Goal: Obtain resource: Download file/media

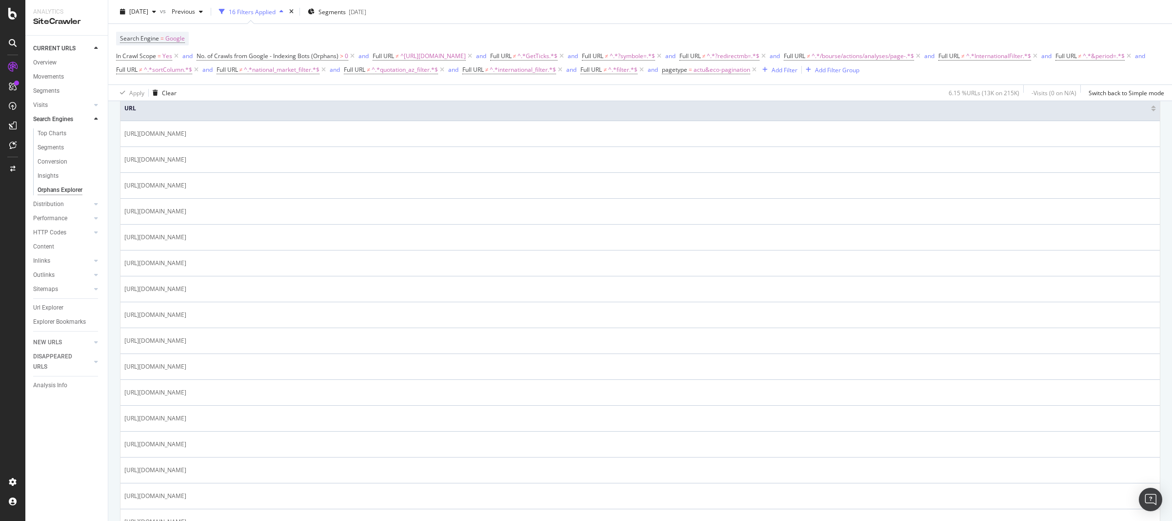
scroll to position [125, 0]
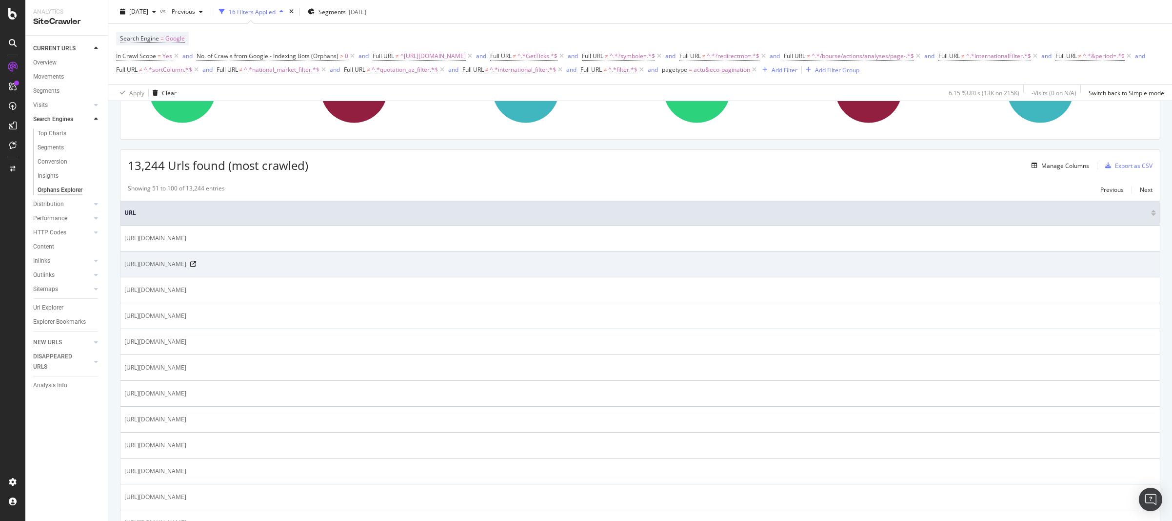
drag, startPoint x: 320, startPoint y: 266, endPoint x: 122, endPoint y: 266, distance: 198.1
click at [122, 266] on td "[URL][DOMAIN_NAME]" at bounding box center [641, 264] width 1040 height 26
copy span "[URL][DOMAIN_NAME]"
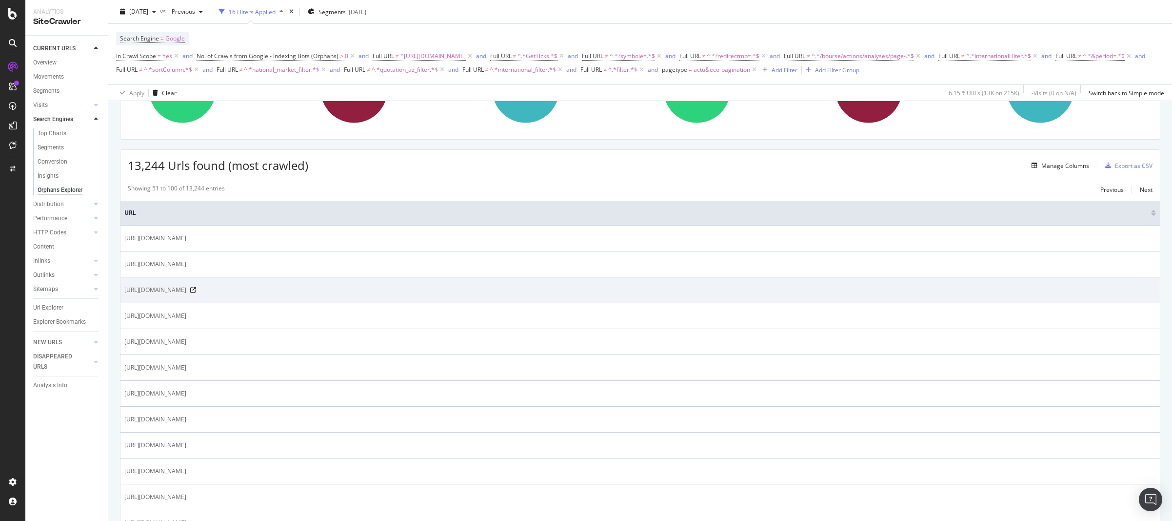
drag, startPoint x: 124, startPoint y: 290, endPoint x: 339, endPoint y: 291, distance: 214.2
click at [186, 291] on span "[URL][DOMAIN_NAME]" at bounding box center [155, 290] width 62 height 10
copy span "[URL][DOMAIN_NAME]"
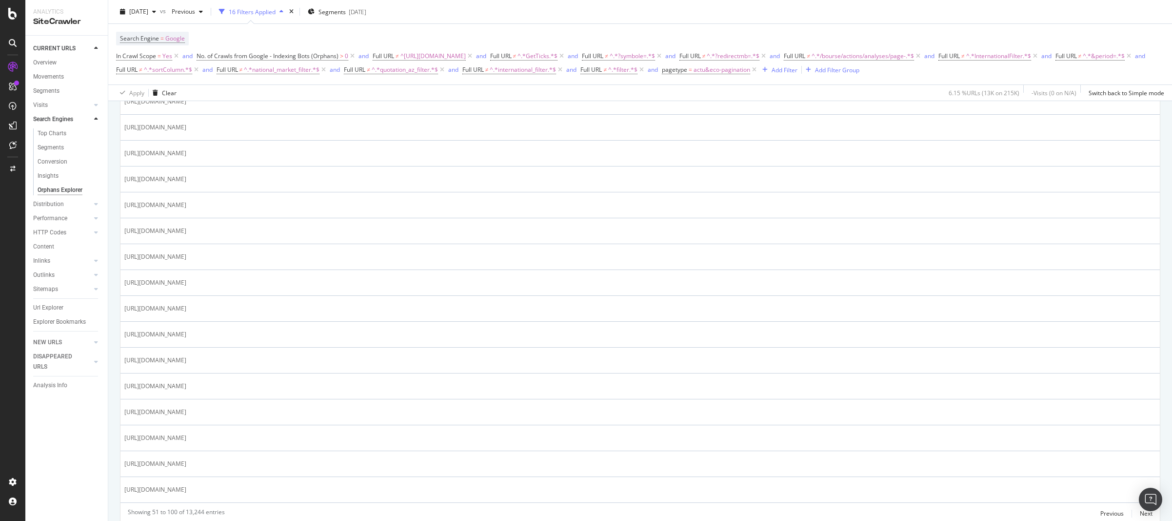
scroll to position [1179, 0]
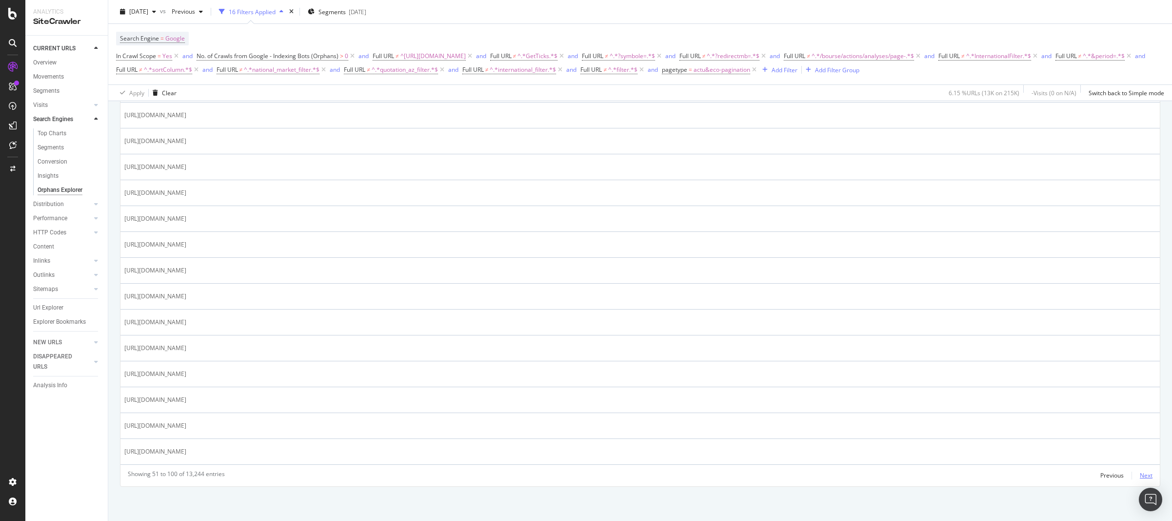
click at [1140, 475] on div "Next" at bounding box center [1146, 475] width 13 height 8
click at [1145, 473] on div "Next" at bounding box center [1146, 475] width 13 height 8
click at [1141, 479] on div "Next" at bounding box center [1146, 475] width 13 height 8
click at [1142, 478] on div "Next" at bounding box center [1146, 475] width 13 height 8
click at [1141, 473] on div "Next" at bounding box center [1146, 475] width 13 height 8
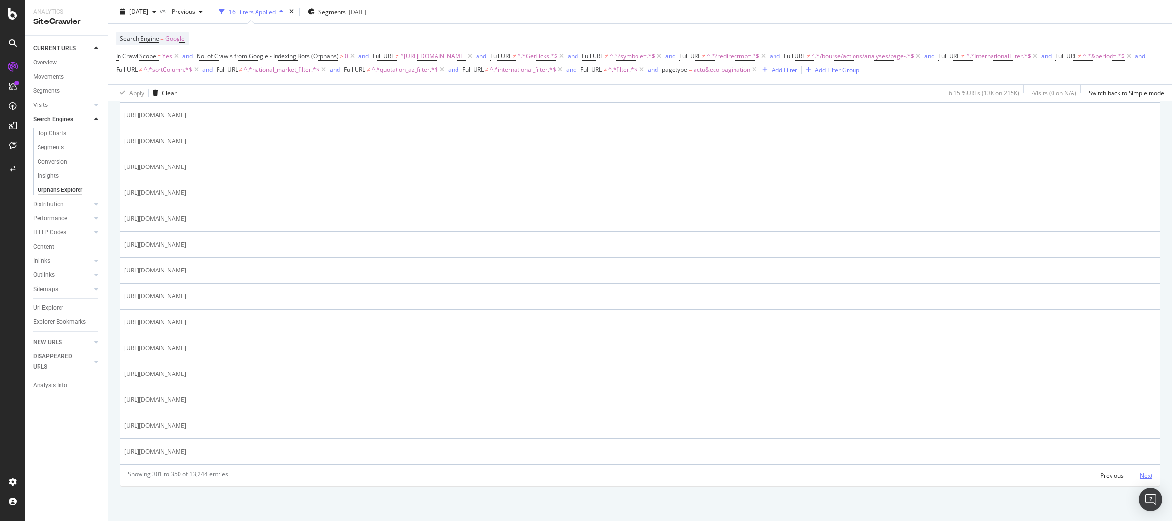
click at [1140, 476] on div "Next" at bounding box center [1146, 475] width 13 height 8
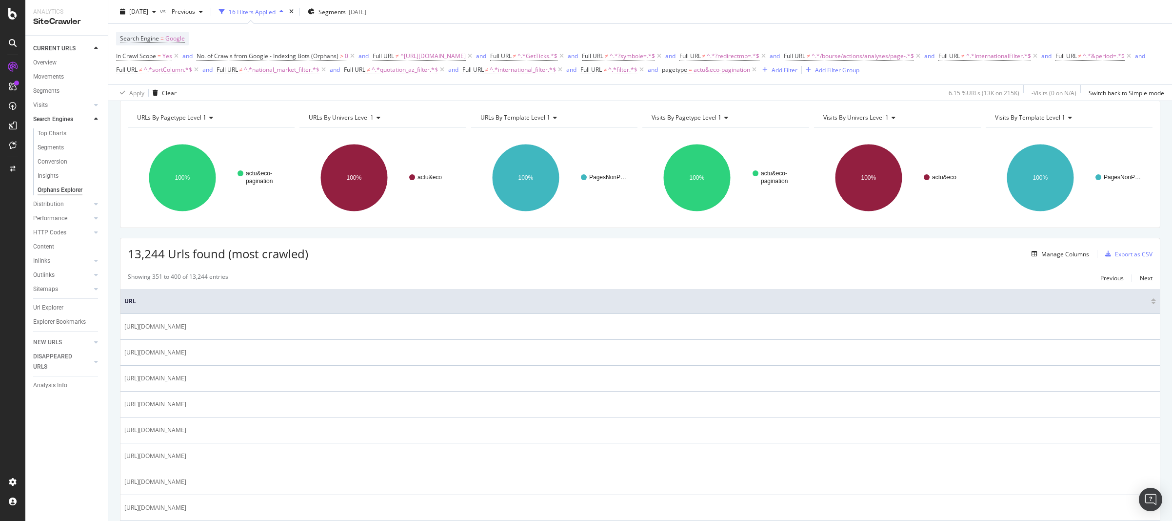
scroll to position [0, 0]
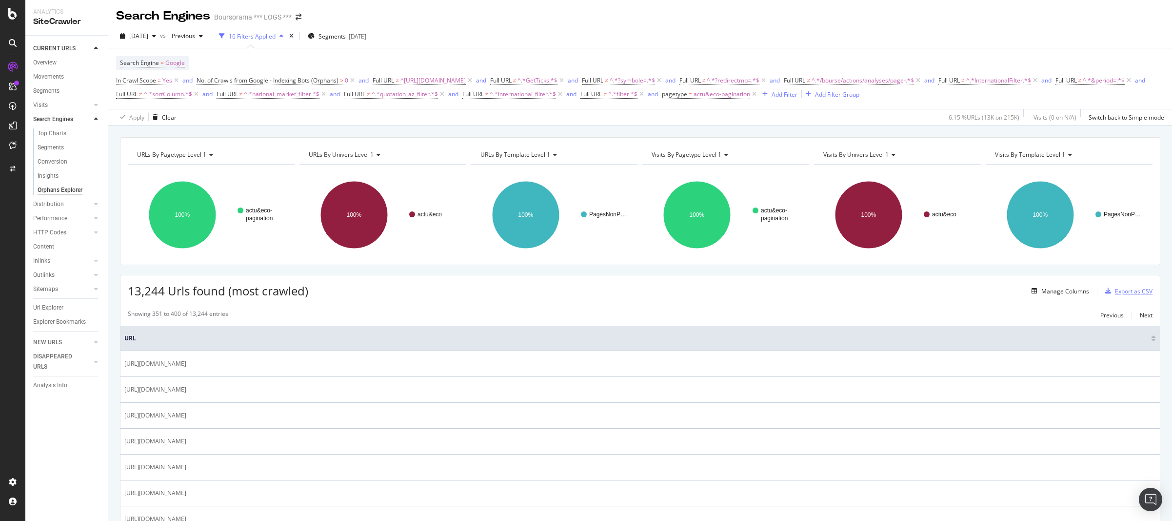
click at [1125, 290] on div "Export as CSV" at bounding box center [1134, 291] width 38 height 8
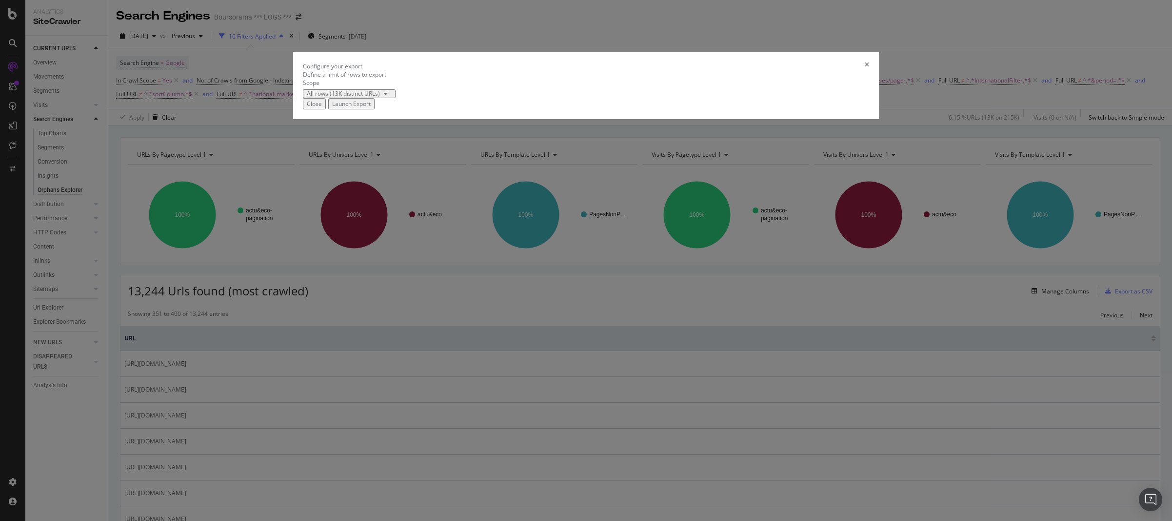
click at [371, 108] on div "Launch Export" at bounding box center [351, 104] width 39 height 8
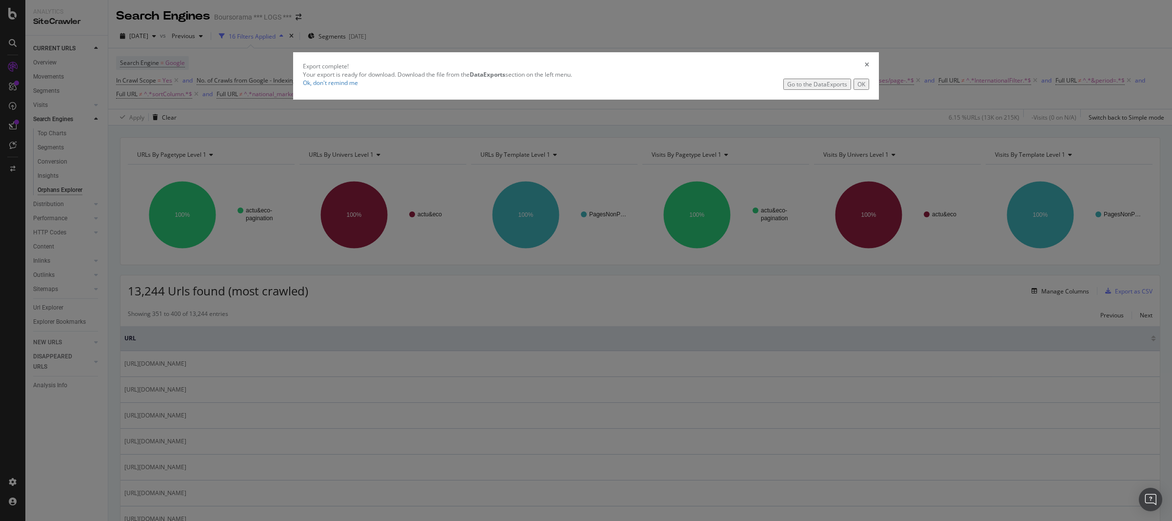
drag, startPoint x: 687, startPoint y: 293, endPoint x: 670, endPoint y: 295, distance: 16.7
click at [784, 90] on button "Go to the DataExports" at bounding box center [818, 84] width 68 height 11
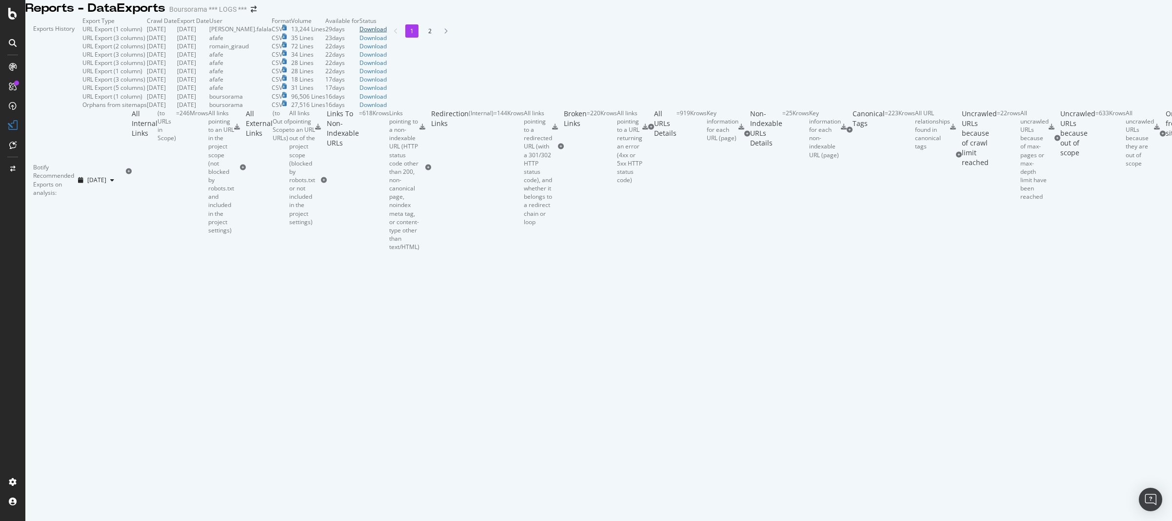
click at [387, 33] on div "Download" at bounding box center [373, 29] width 27 height 8
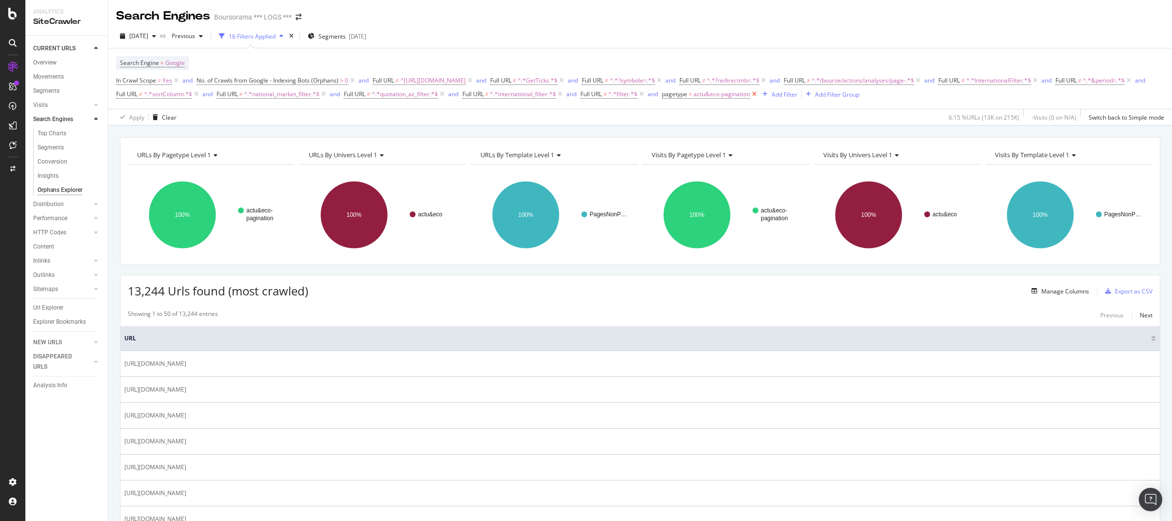
click at [759, 97] on icon at bounding box center [754, 94] width 8 height 10
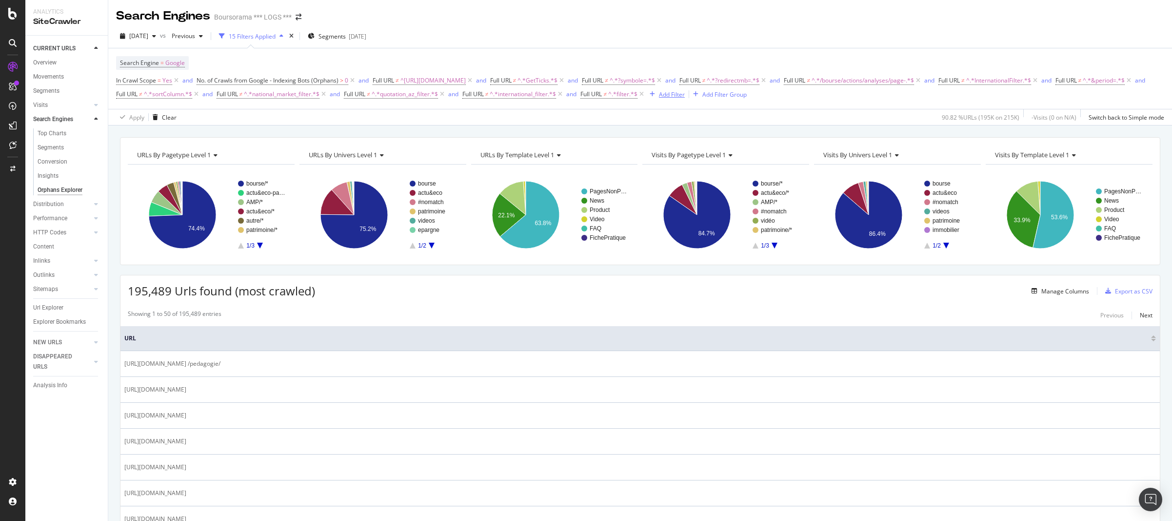
click at [685, 94] on div "Add Filter" at bounding box center [672, 94] width 26 height 8
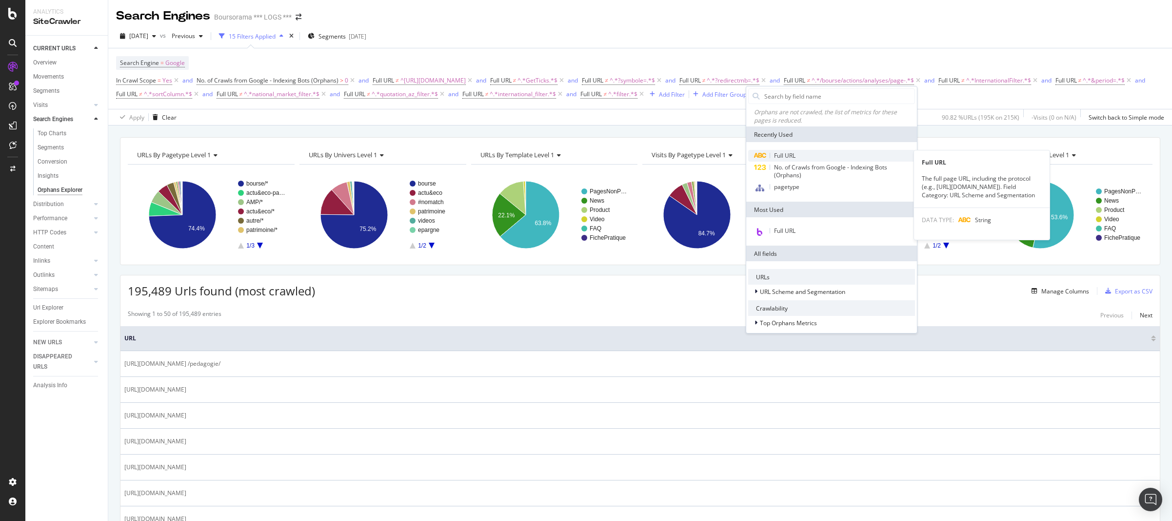
click at [796, 153] on span "Full URL" at bounding box center [784, 155] width 21 height 8
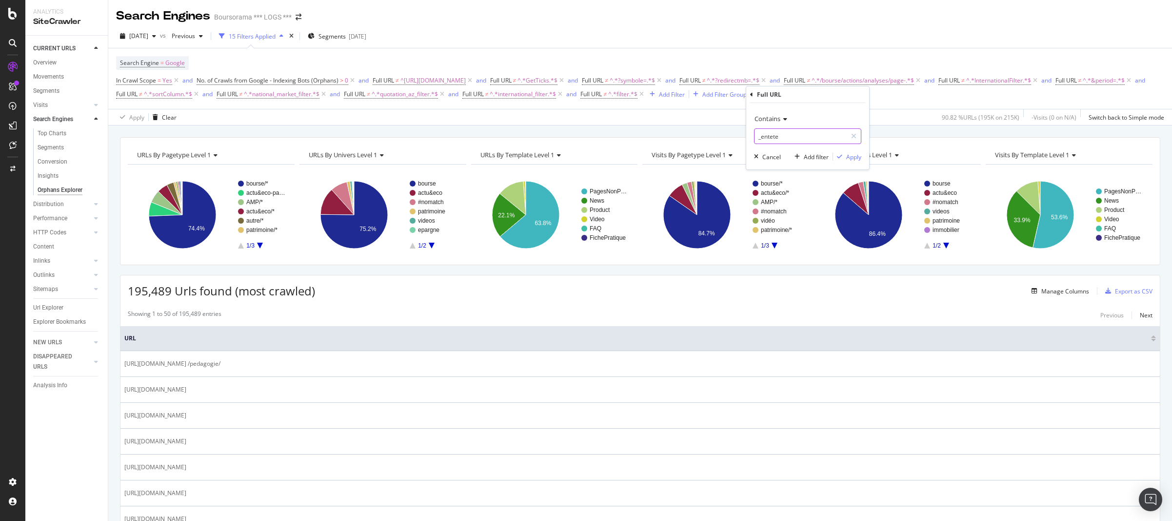
click at [785, 135] on input "_entete" at bounding box center [801, 136] width 92 height 16
type input "?id="
click at [854, 157] on div "Apply" at bounding box center [854, 157] width 15 height 8
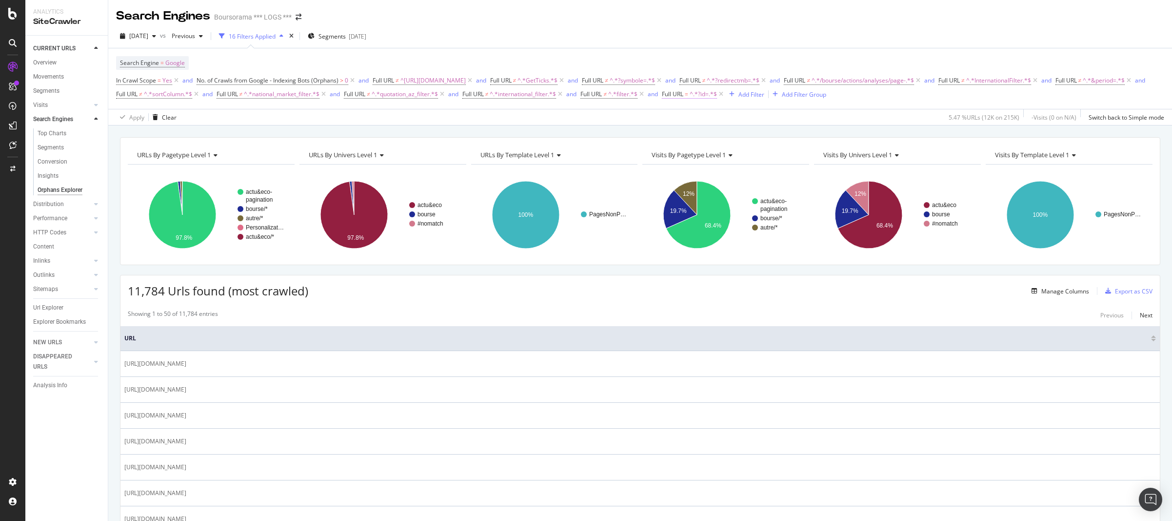
click at [688, 95] on span "=" at bounding box center [686, 94] width 3 height 8
click at [787, 119] on span "Contains" at bounding box center [784, 117] width 26 height 9
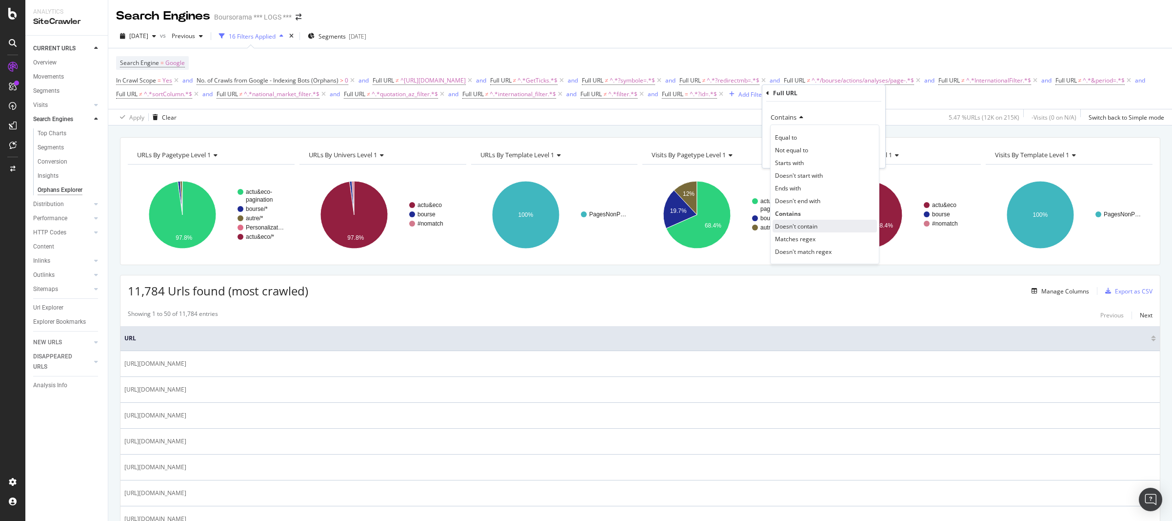
click at [807, 223] on span "Doesn't contain" at bounding box center [796, 226] width 42 height 8
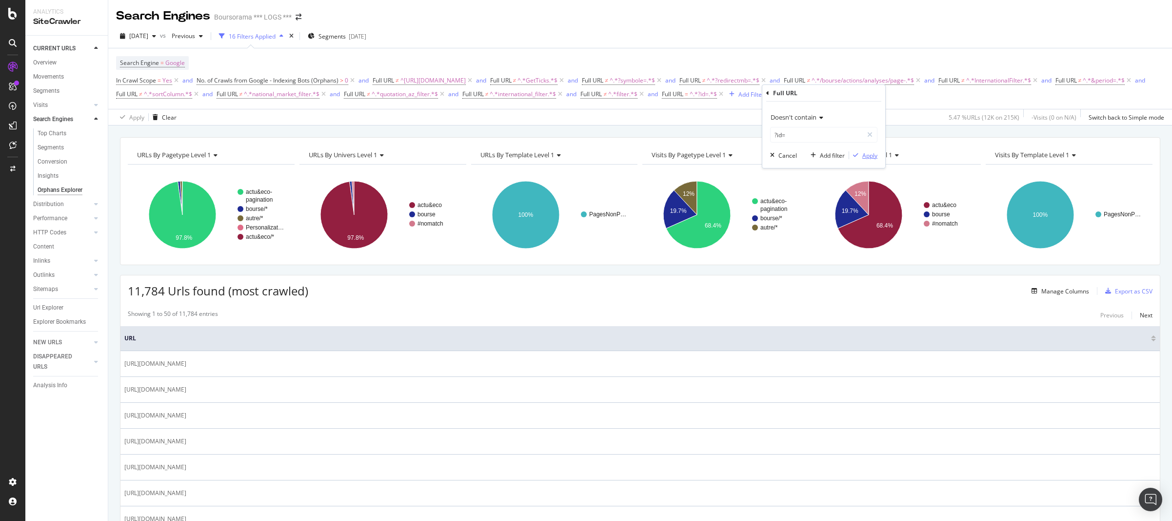
click at [869, 157] on div "Apply" at bounding box center [870, 155] width 15 height 8
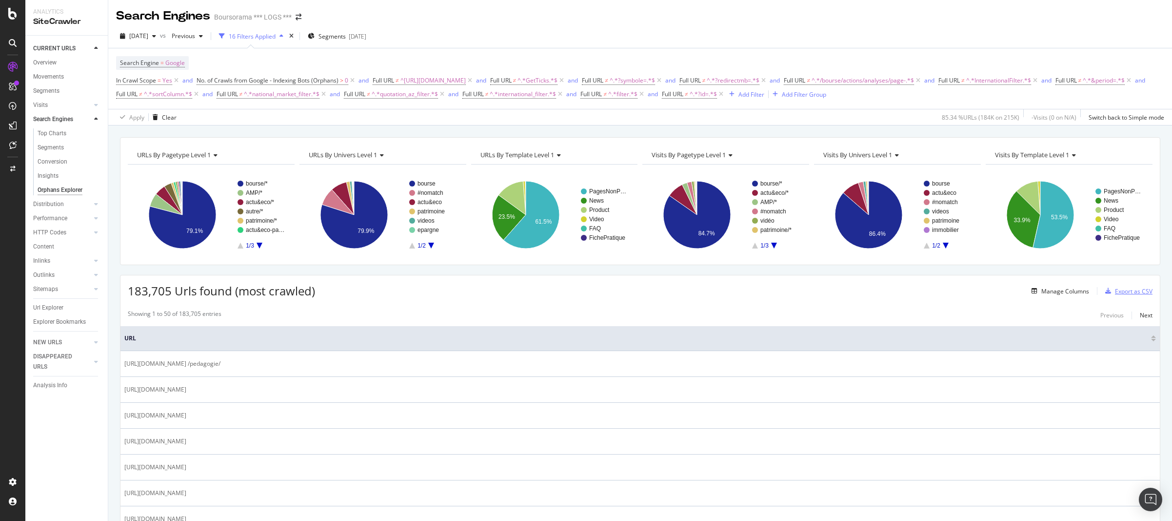
click at [1130, 292] on div "Export as CSV" at bounding box center [1134, 291] width 38 height 8
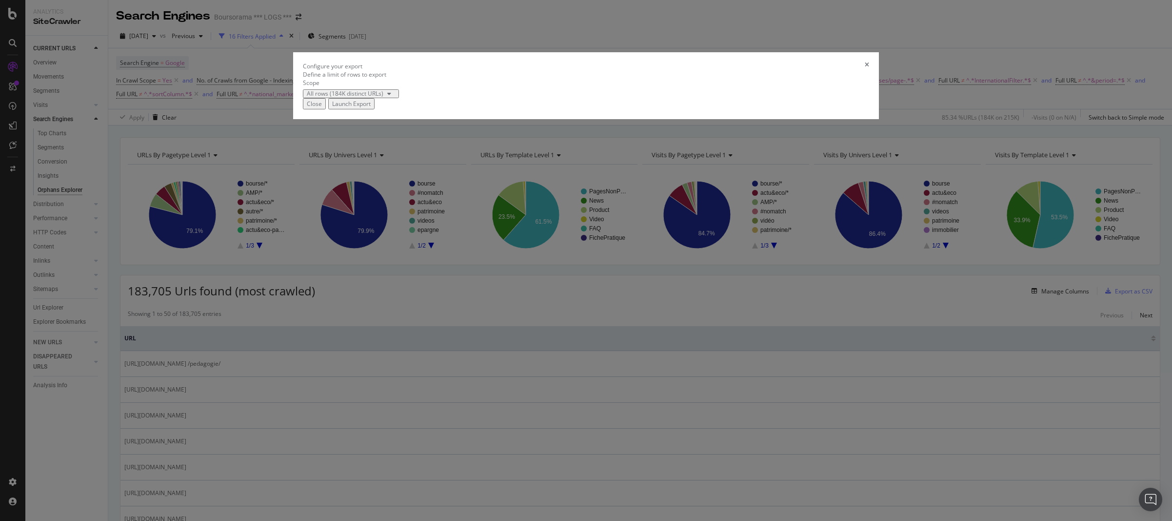
click at [371, 108] on div "Launch Export" at bounding box center [351, 104] width 39 height 8
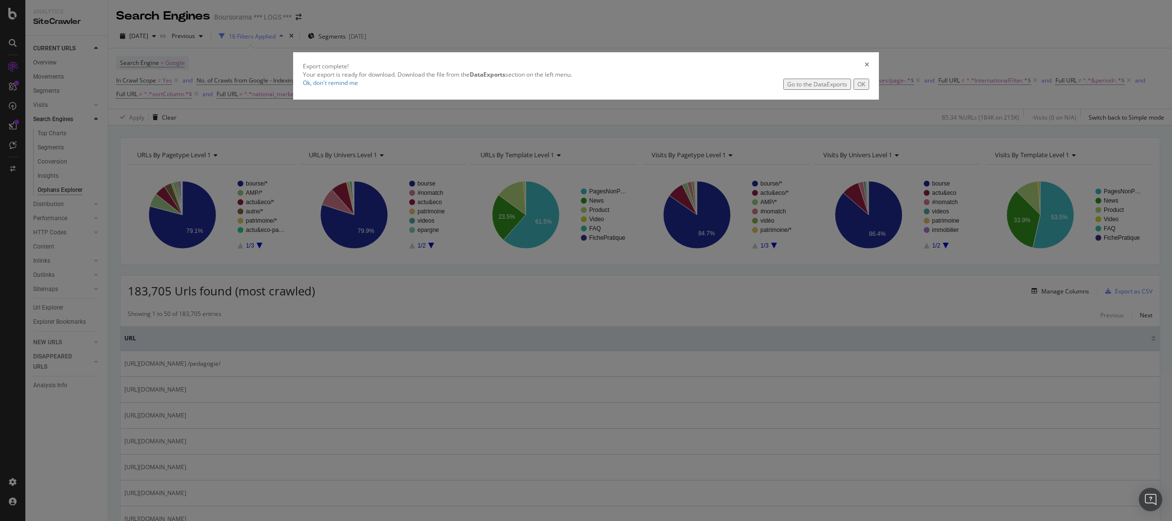
click at [788, 88] on div "Go to the DataExports" at bounding box center [818, 84] width 60 height 8
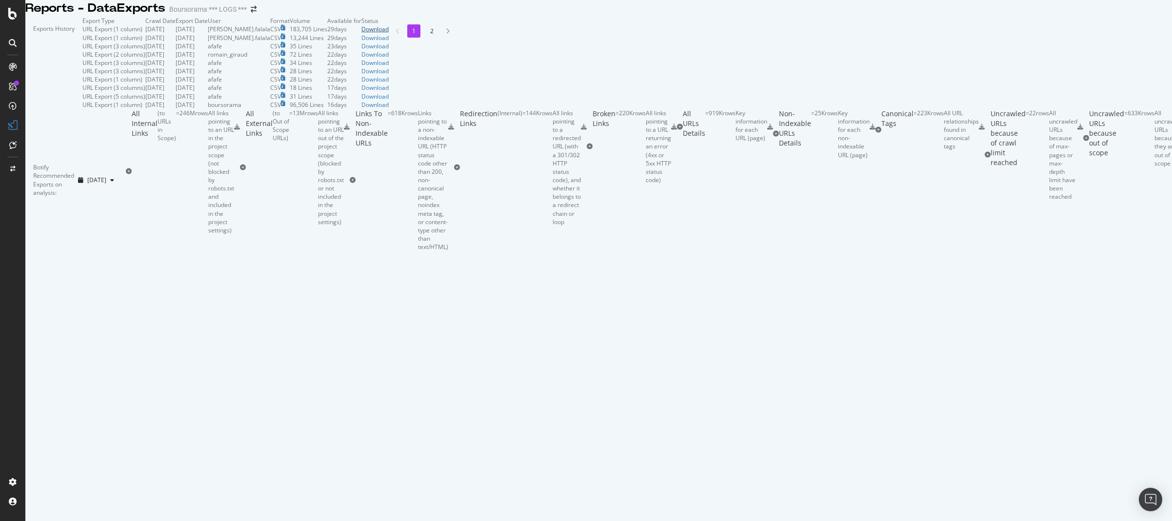
click at [389, 33] on div "Download" at bounding box center [375, 29] width 27 height 8
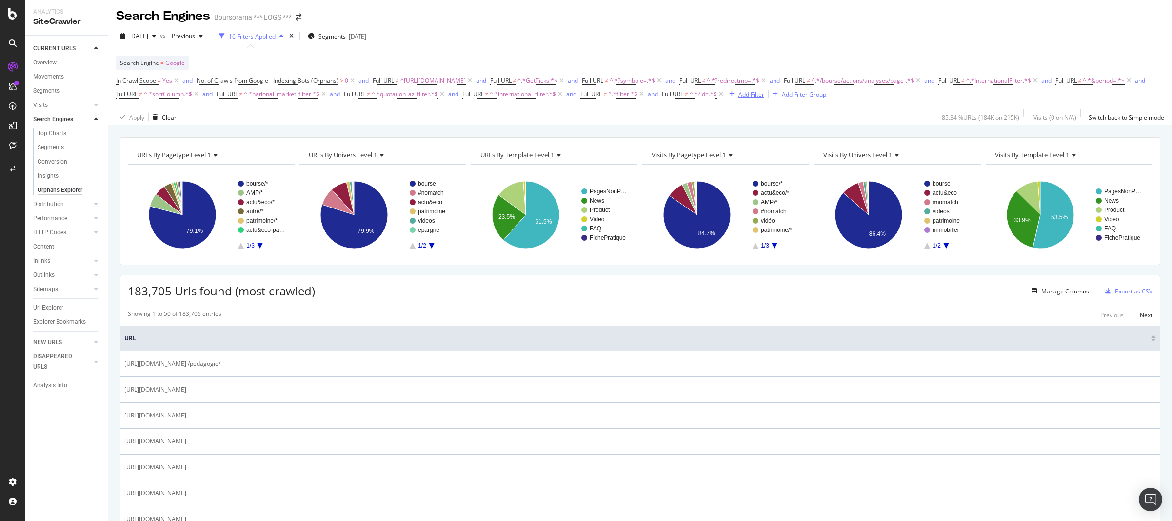
click at [765, 96] on div "Add Filter" at bounding box center [752, 94] width 26 height 8
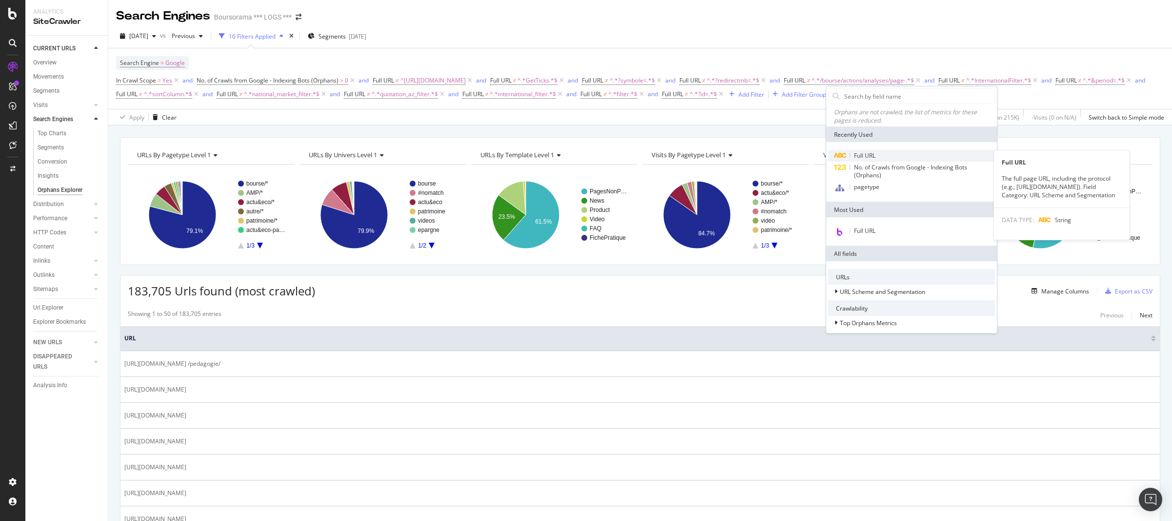
click at [866, 154] on span "Full URL" at bounding box center [864, 155] width 21 height 8
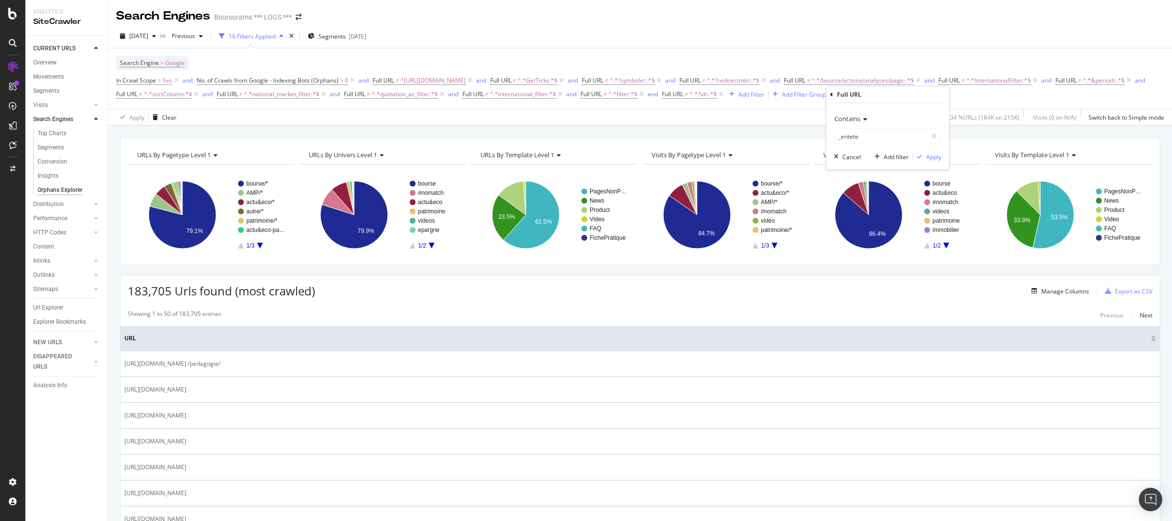
click at [861, 120] on icon at bounding box center [864, 119] width 7 height 6
click at [865, 227] on span "Doesn't contain" at bounding box center [860, 227] width 42 height 8
click at [869, 139] on input "_entete" at bounding box center [881, 136] width 92 height 16
type input "?news="
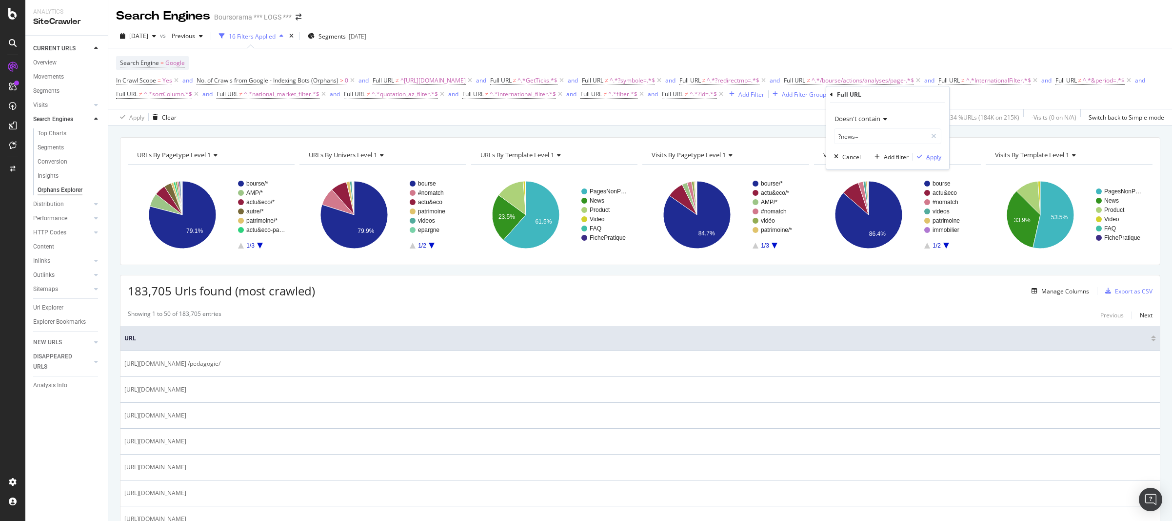
click at [932, 160] on div "Apply" at bounding box center [934, 157] width 15 height 8
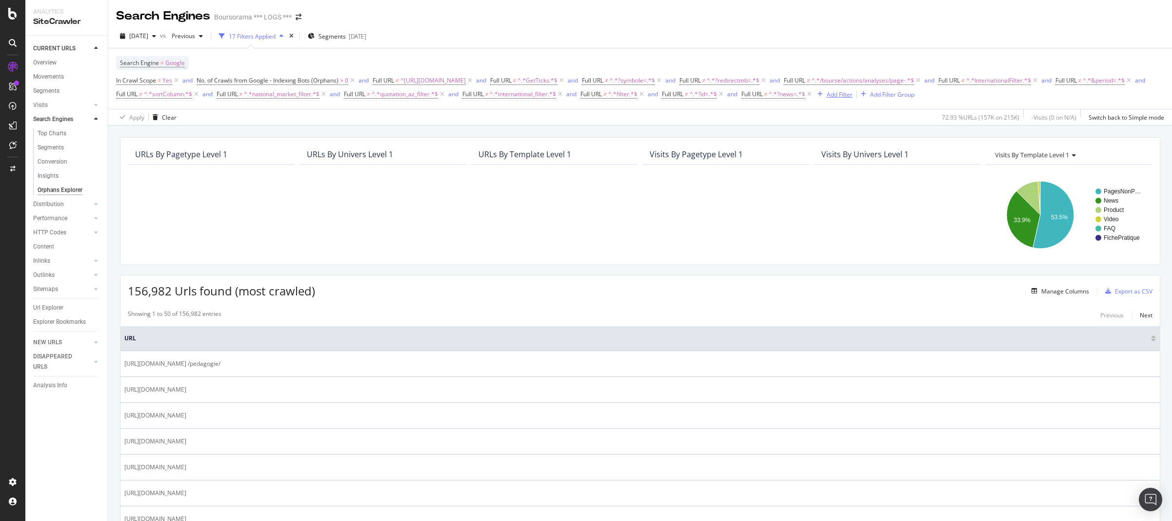
click at [853, 95] on div "Add Filter" at bounding box center [840, 94] width 26 height 8
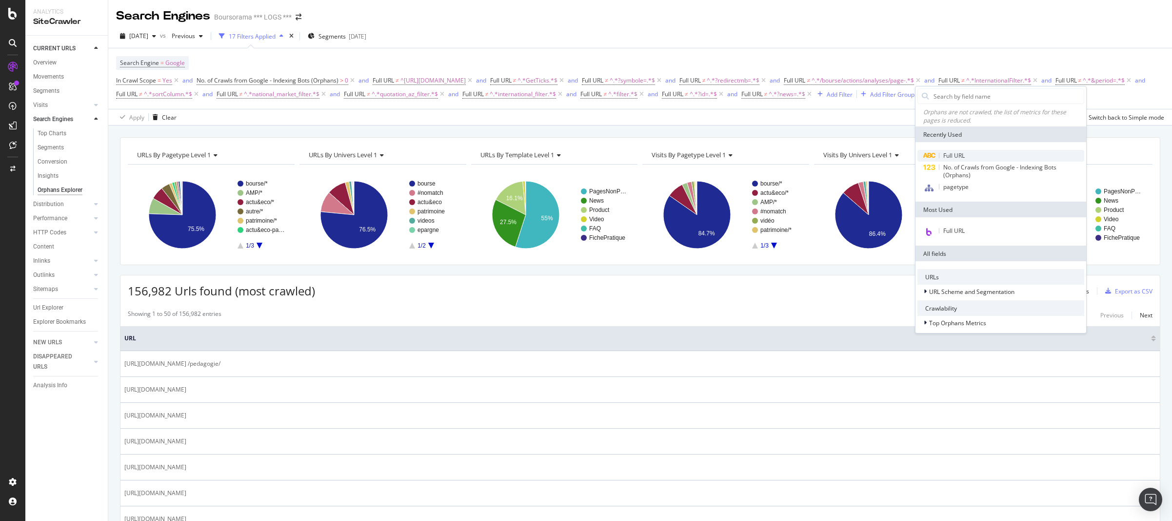
click at [965, 156] on span "Full URL" at bounding box center [954, 155] width 21 height 8
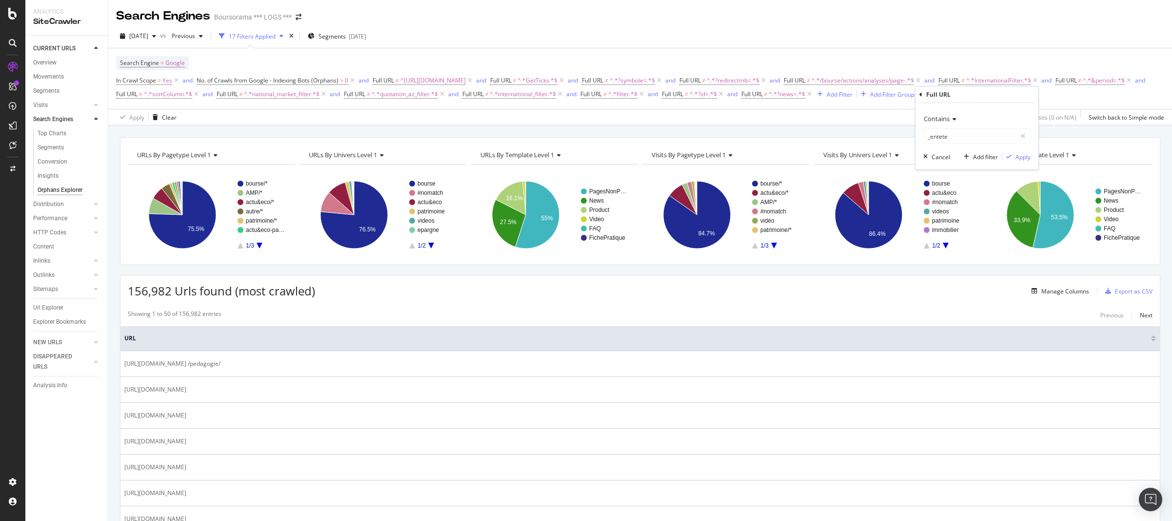
click at [944, 120] on span "Contains" at bounding box center [937, 118] width 26 height 9
click at [952, 228] on span "Doesn't contain" at bounding box center [950, 227] width 42 height 8
click at [938, 138] on input "_entete" at bounding box center [970, 136] width 92 height 16
type input "?num="
click at [1024, 157] on div "Apply" at bounding box center [1023, 157] width 15 height 8
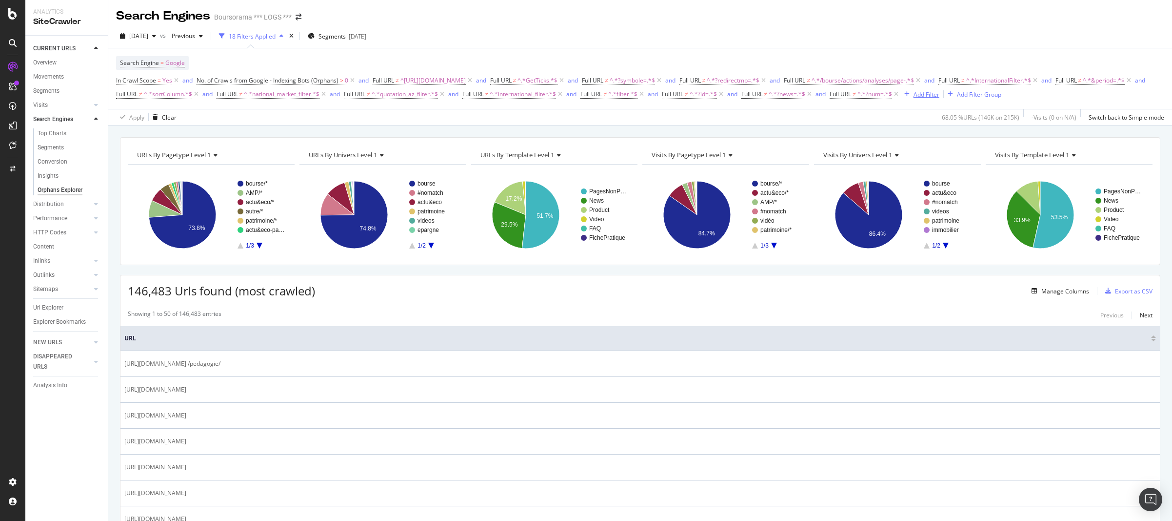
click at [940, 96] on div "Add Filter" at bounding box center [927, 94] width 26 height 8
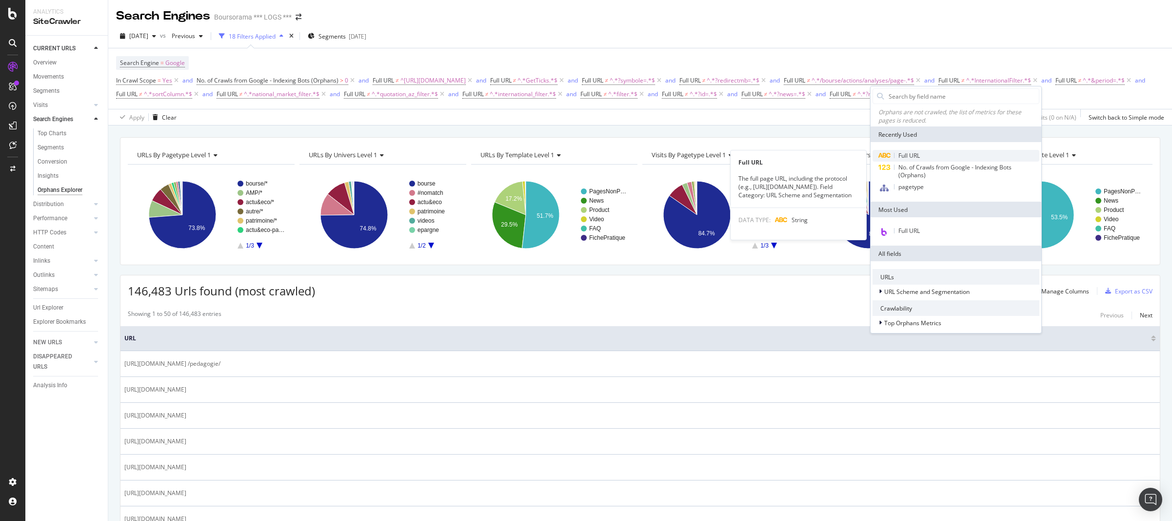
click at [917, 154] on span "Full URL" at bounding box center [909, 155] width 21 height 8
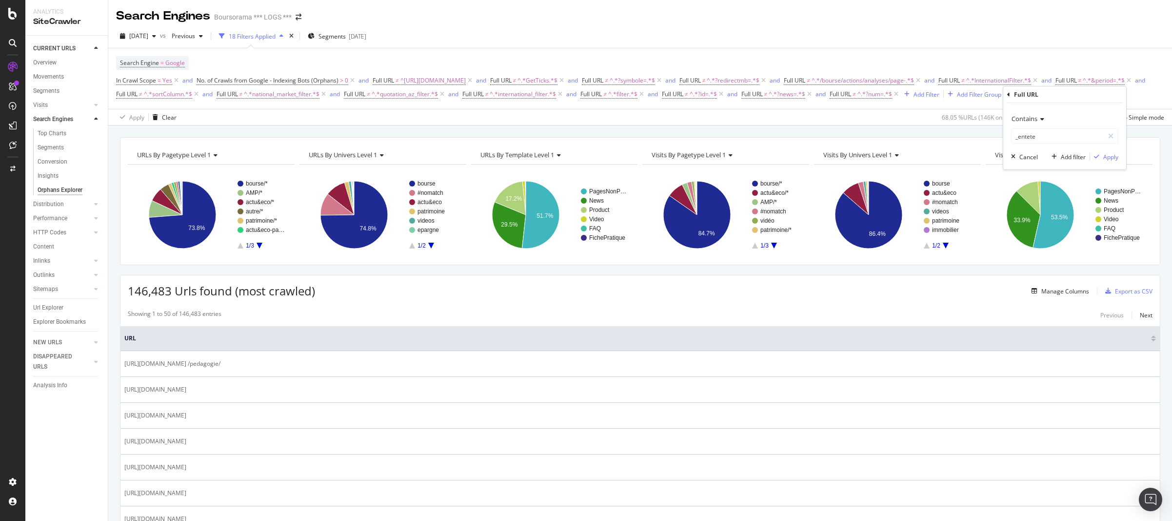
click at [1034, 121] on span "Contains" at bounding box center [1025, 118] width 26 height 9
click at [1043, 227] on span "Doesn't contain" at bounding box center [1037, 227] width 42 height 8
click at [1043, 135] on input "_entete" at bounding box center [1058, 136] width 92 height 16
type input "actualite-amp"
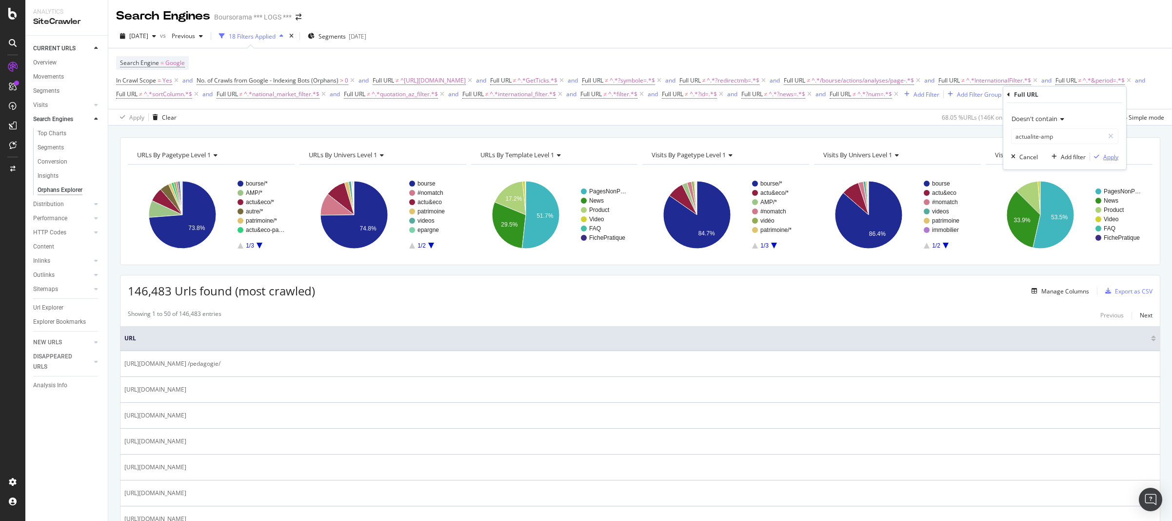
click at [1108, 158] on div "Apply" at bounding box center [1111, 157] width 15 height 8
click at [998, 97] on span "^.*actualite-amp.*$" at bounding box center [971, 94] width 54 height 14
click at [1054, 138] on input "actualite-amp" at bounding box center [1074, 135] width 92 height 16
click at [1055, 137] on input "actualite-amp" at bounding box center [1074, 135] width 92 height 16
type input "actualites-amp"
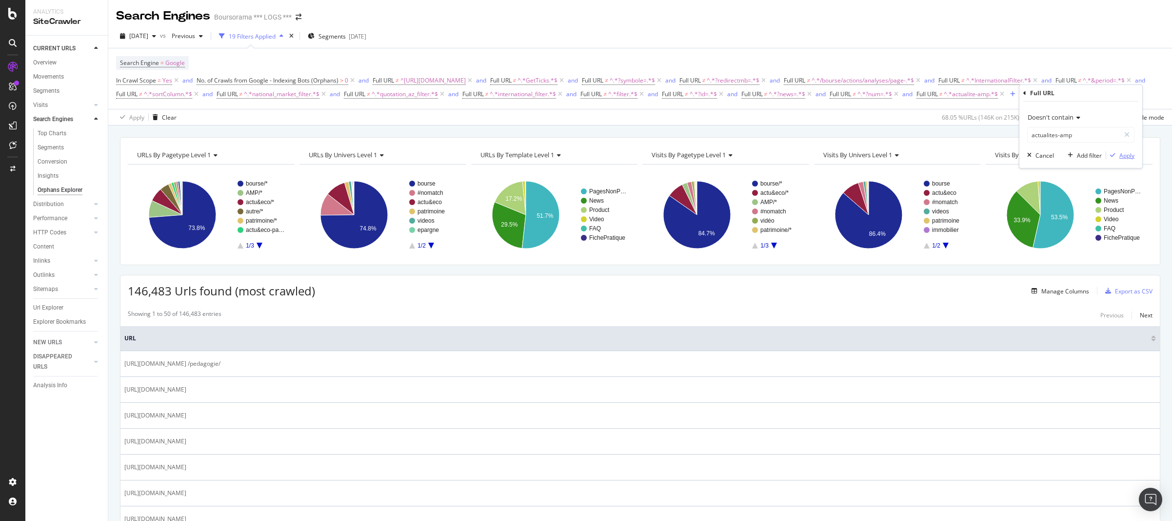
click at [1123, 157] on div "Apply" at bounding box center [1127, 155] width 15 height 8
click at [1023, 99] on div "Add Filter" at bounding box center [1036, 94] width 26 height 8
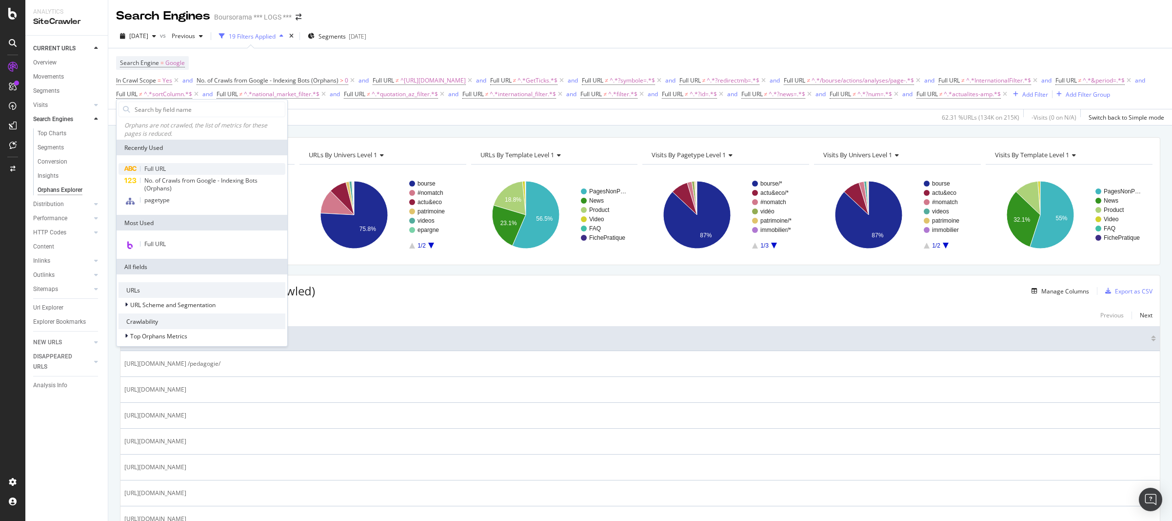
click at [156, 169] on span "Full URL" at bounding box center [154, 168] width 21 height 8
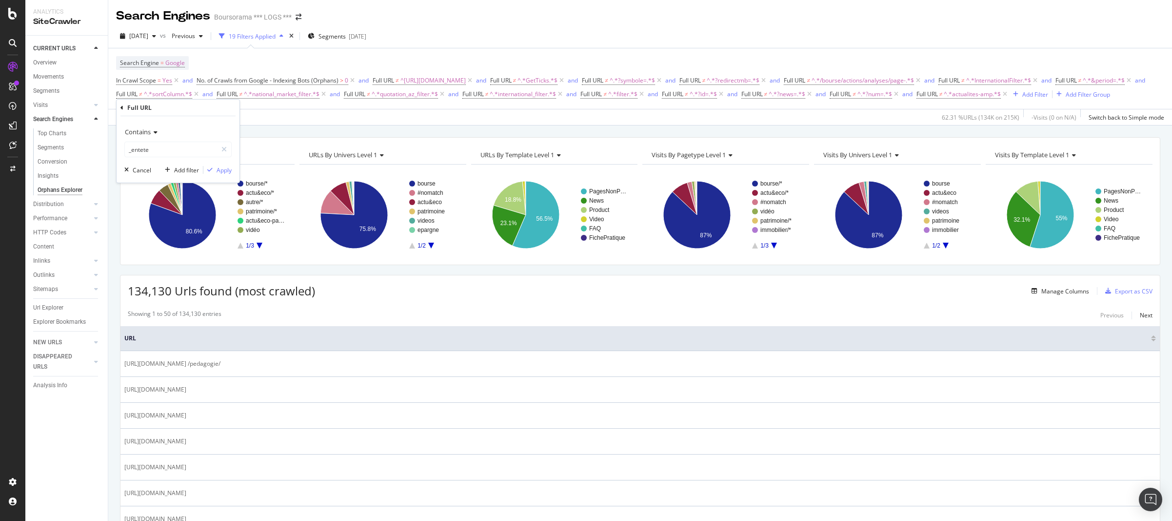
click at [153, 135] on icon at bounding box center [154, 132] width 7 height 6
click at [166, 243] on span "Doesn't contain" at bounding box center [150, 241] width 42 height 8
click at [161, 153] on input "_entete" at bounding box center [171, 150] width 92 height 16
type input "/details/"
click at [226, 169] on div "Apply" at bounding box center [224, 170] width 15 height 8
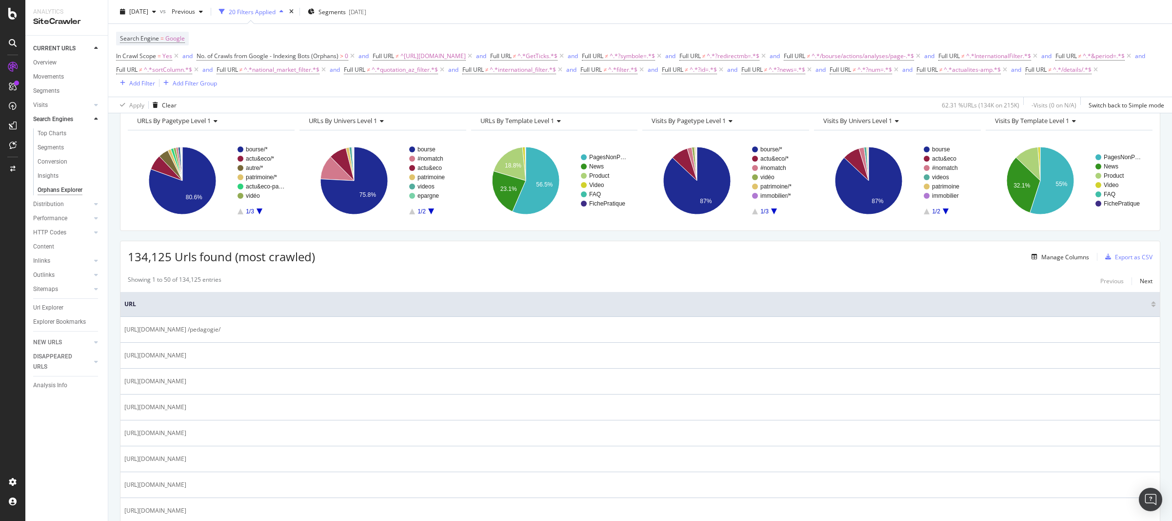
scroll to position [2, 0]
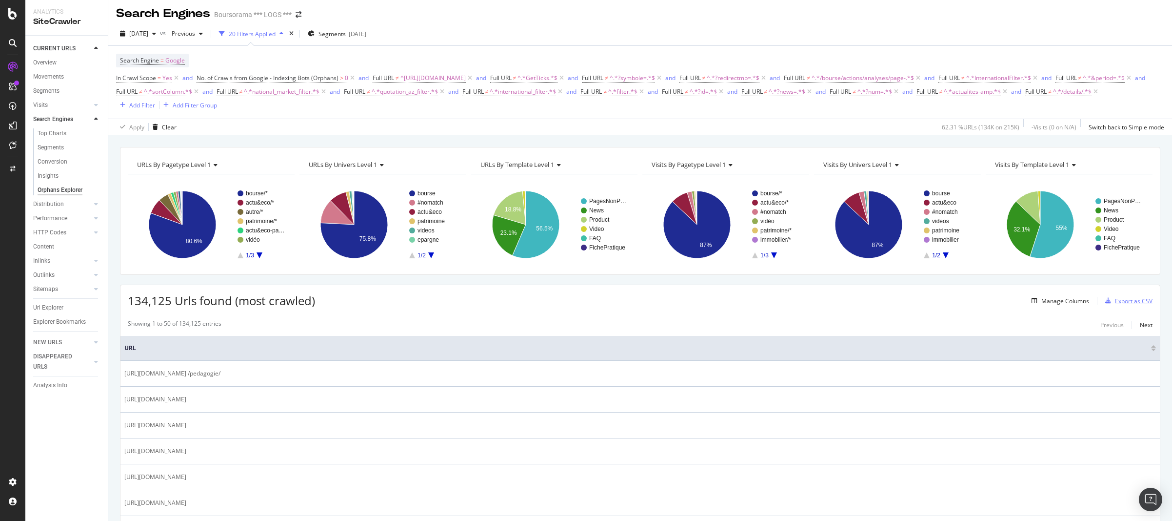
click at [1119, 304] on div "Export as CSV" at bounding box center [1134, 301] width 38 height 8
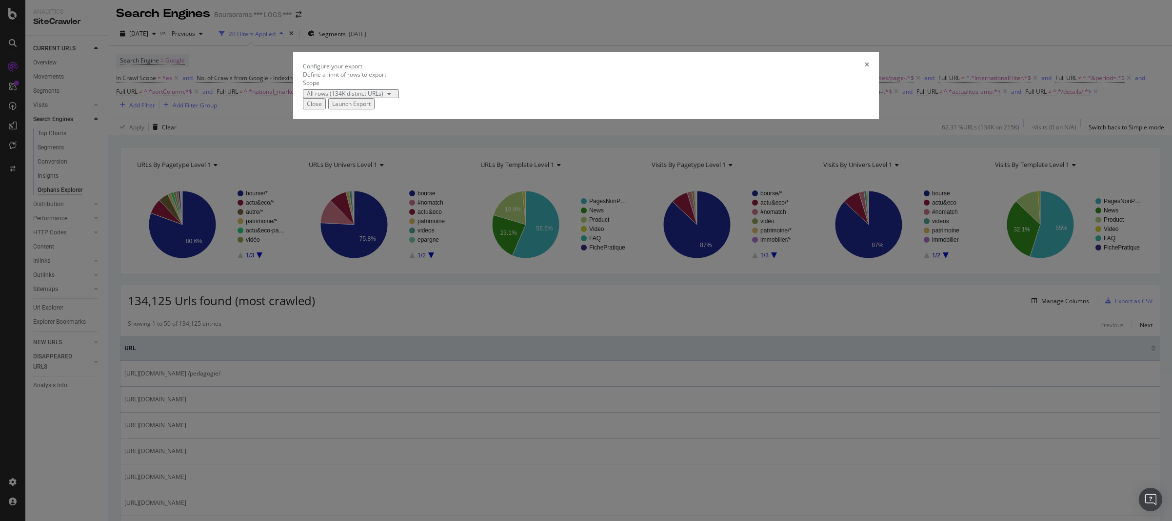
click at [371, 108] on div "Launch Export" at bounding box center [351, 104] width 39 height 8
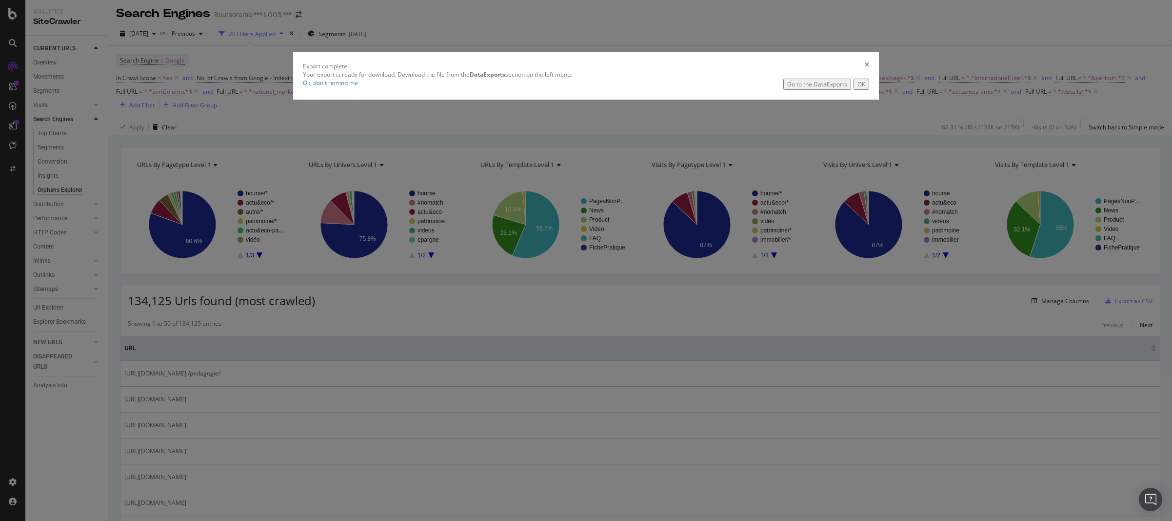
click at [788, 88] on div "Go to the DataExports" at bounding box center [818, 84] width 60 height 8
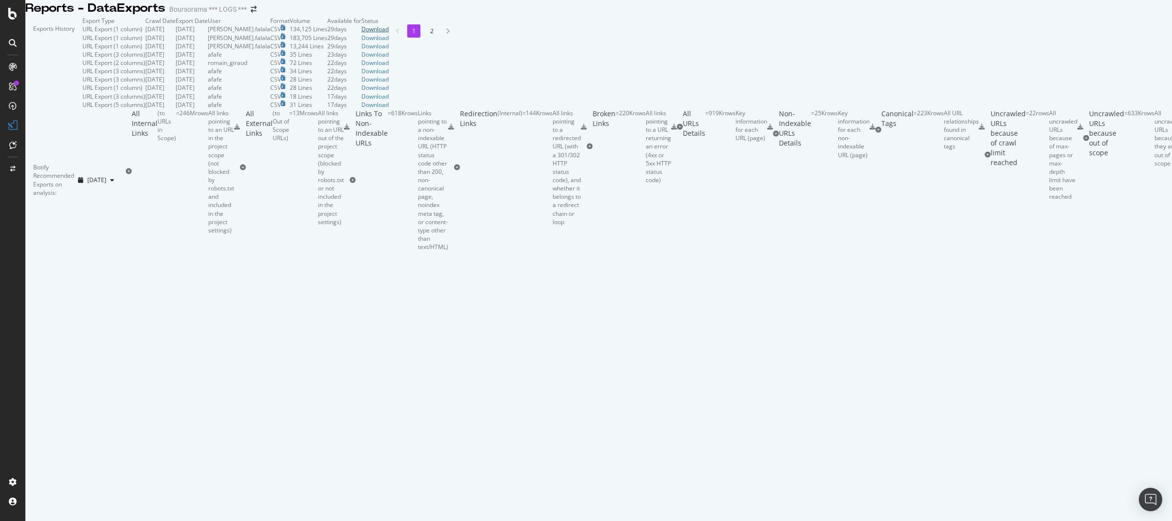
click at [389, 33] on div "Download" at bounding box center [375, 29] width 27 height 8
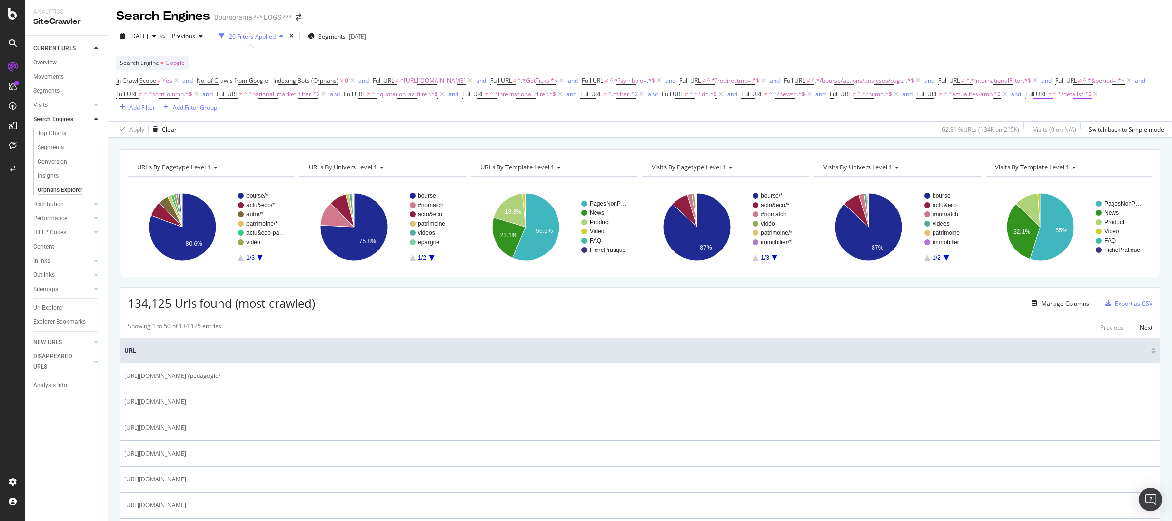
click at [1053, 101] on span "^.*/details/.*$" at bounding box center [1072, 94] width 39 height 14
click at [325, 113] on div "In Crawl Scope = Yes and No. of Crawls from Google - Indexing Bots (Orphans) > …" at bounding box center [640, 94] width 1049 height 40
click at [155, 110] on div "Add Filter" at bounding box center [142, 107] width 26 height 8
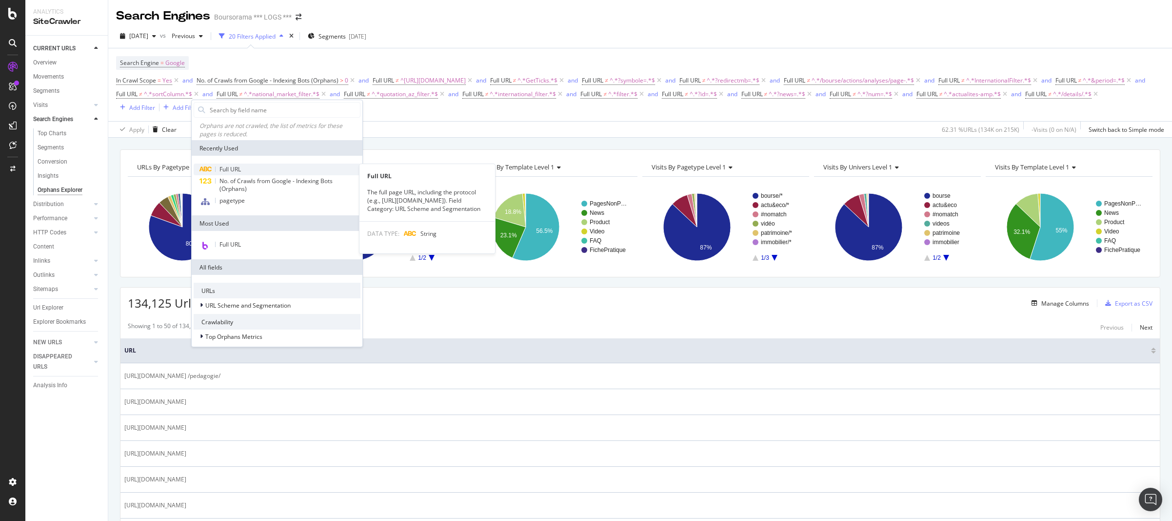
click at [240, 166] on span "Full URL" at bounding box center [230, 169] width 21 height 8
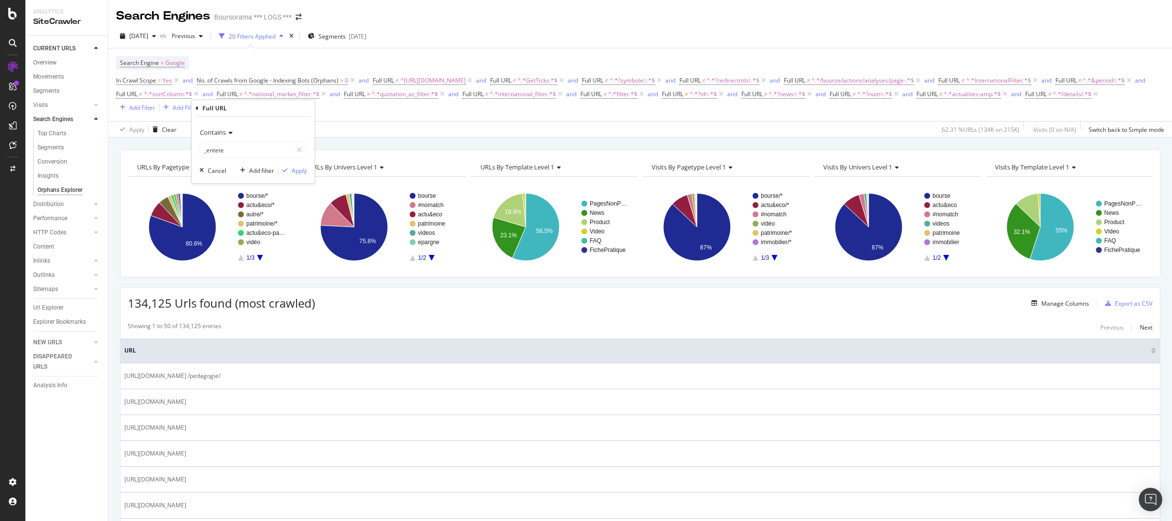
click at [231, 136] on div "Contains" at bounding box center [253, 132] width 107 height 16
click at [240, 241] on span "Doesn't contain" at bounding box center [225, 241] width 42 height 8
click at [239, 153] on input "_entete" at bounding box center [246, 150] width 92 height 16
type input "detail"
click at [301, 170] on div "Apply" at bounding box center [299, 170] width 15 height 8
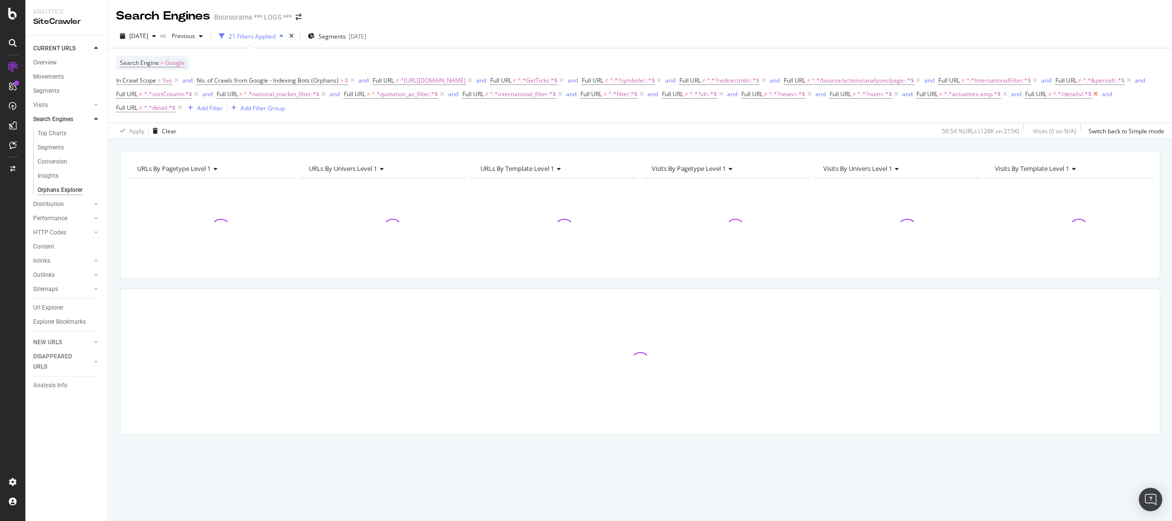
click at [1092, 99] on icon at bounding box center [1096, 94] width 8 height 10
